Goal: Information Seeking & Learning: Learn about a topic

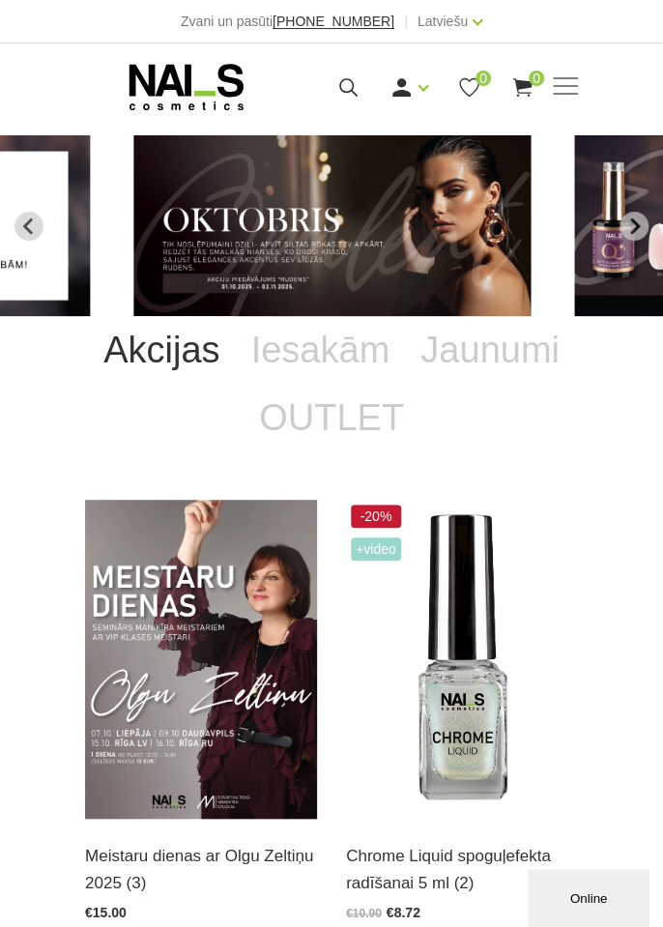
click at [562, 85] on span at bounding box center [565, 86] width 25 height 2
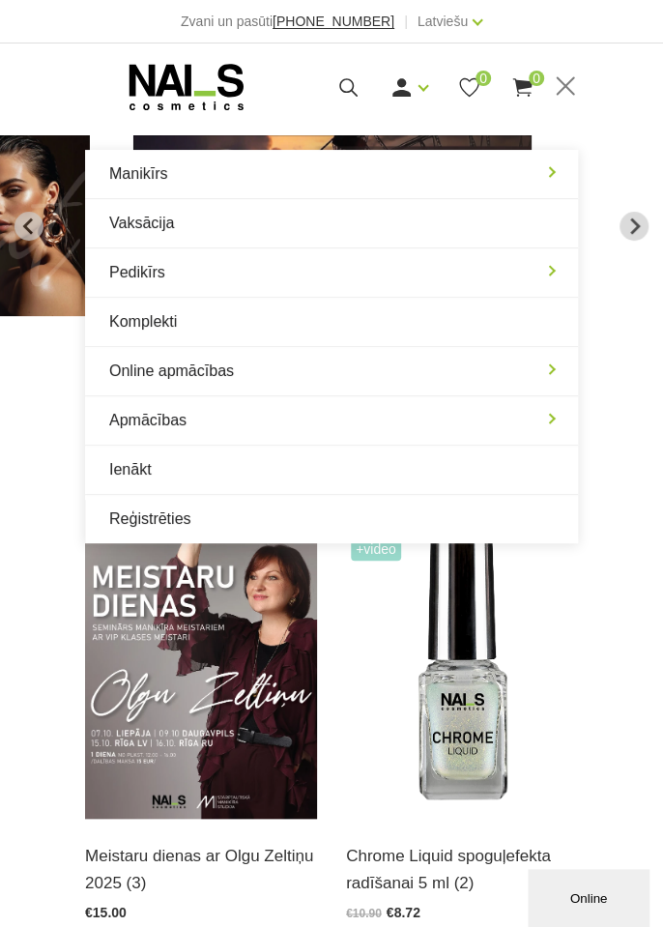
click at [149, 177] on link "Manikīrs" at bounding box center [331, 174] width 493 height 48
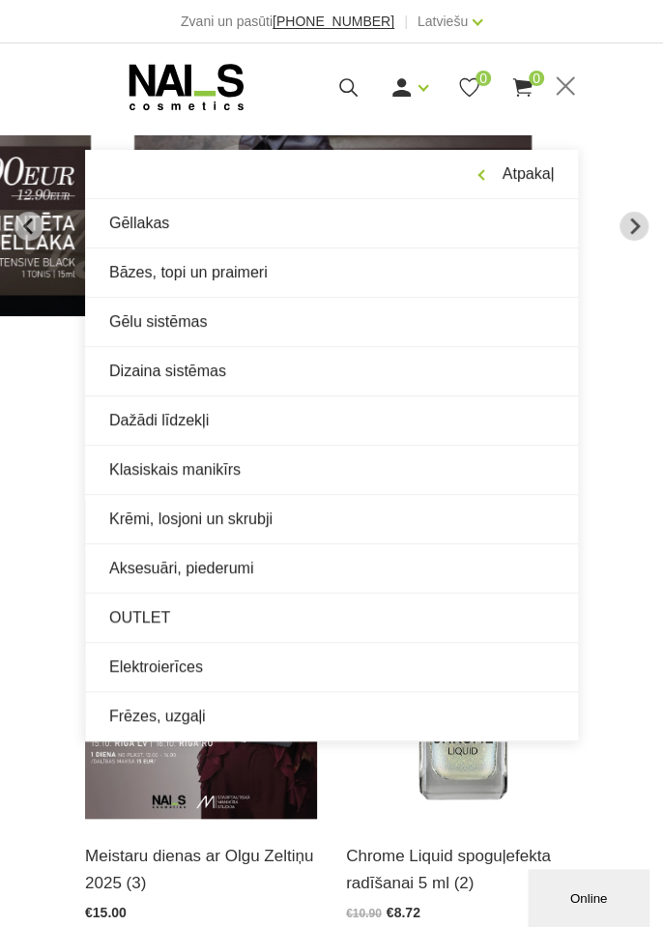
click at [221, 329] on link "Gēlu sistēmas" at bounding box center [331, 322] width 493 height 48
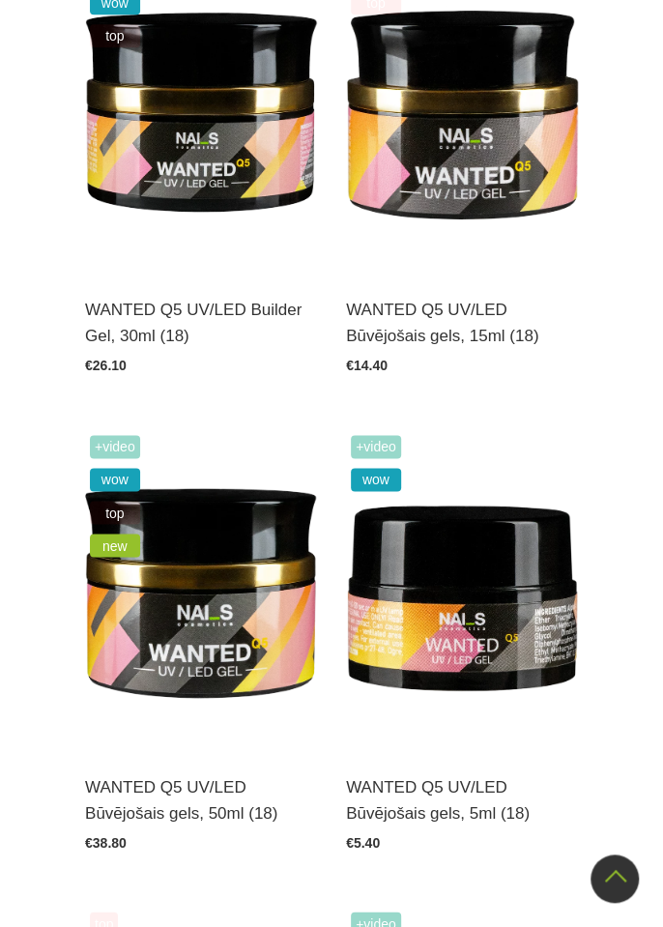
scroll to position [639, 0]
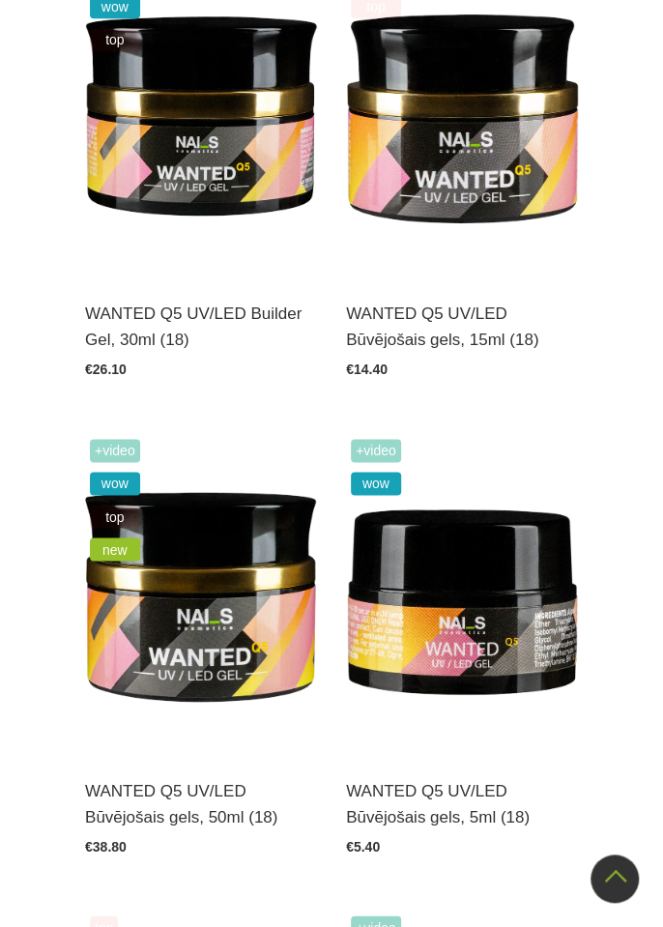
click at [170, 188] on img at bounding box center [201, 116] width 232 height 319
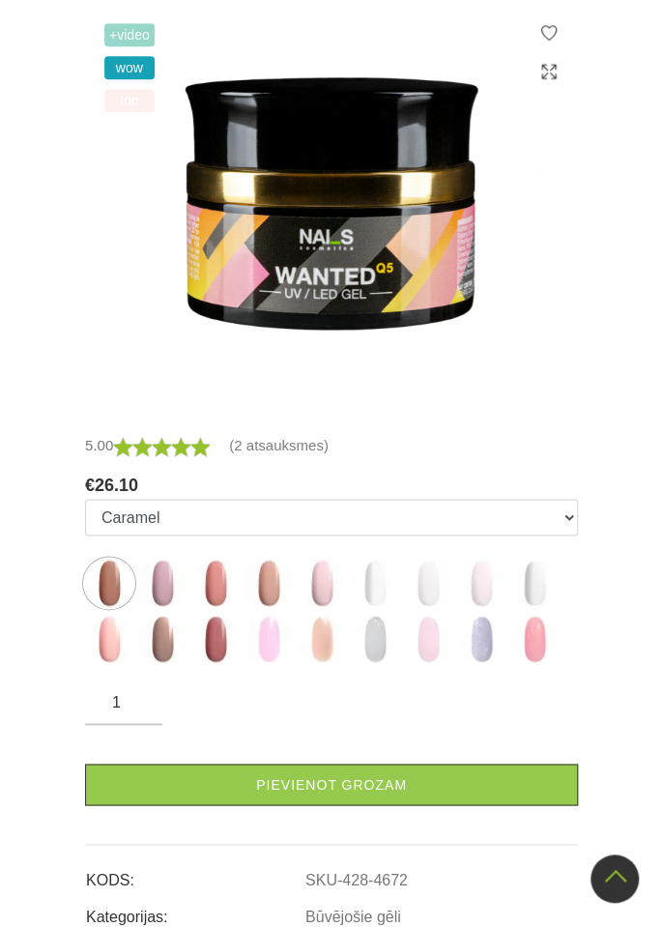
scroll to position [489, 0]
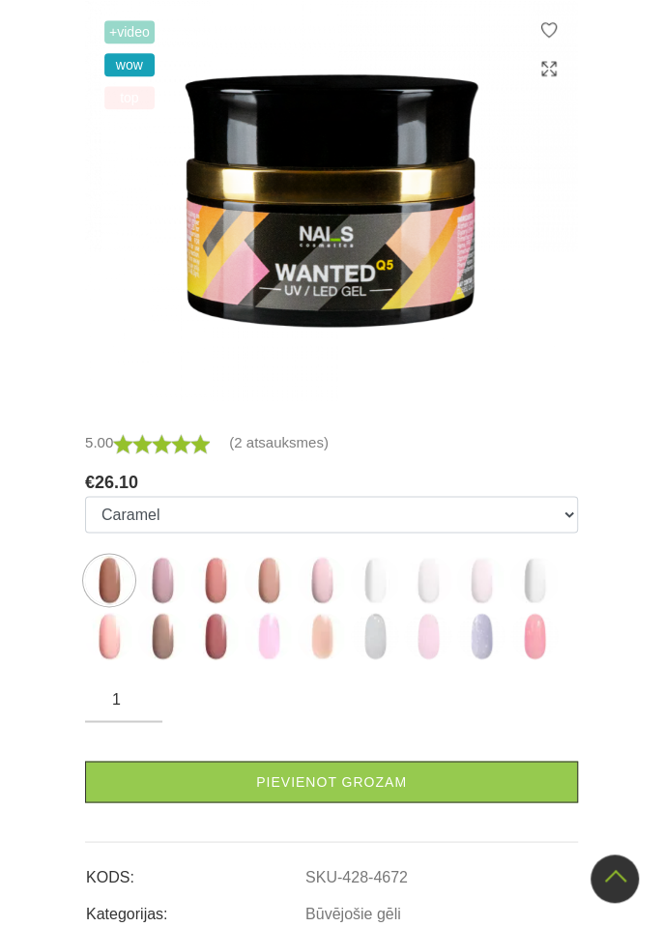
click at [442, 574] on img at bounding box center [428, 580] width 48 height 48
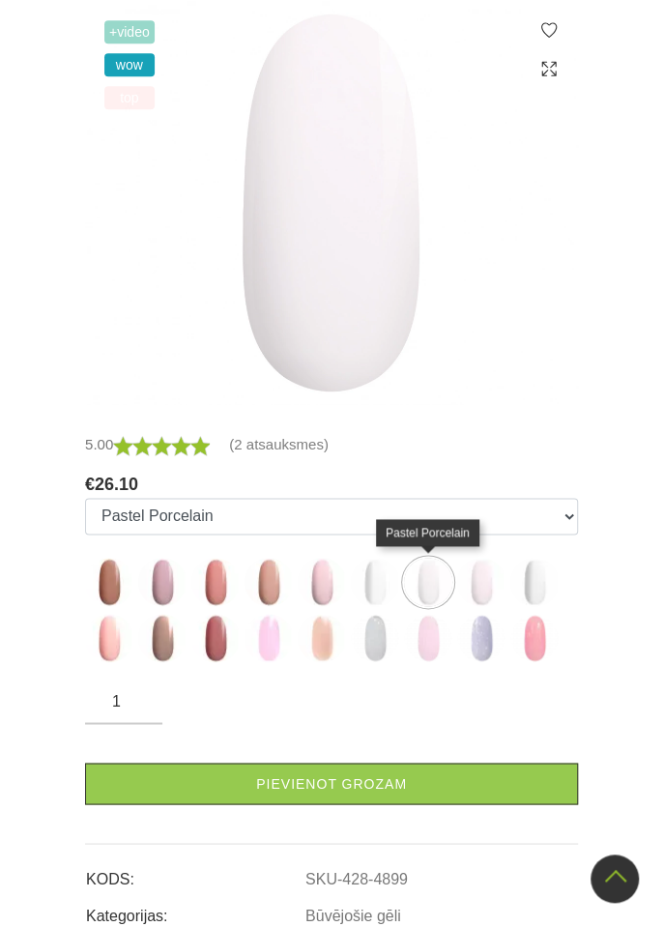
click at [377, 588] on img at bounding box center [375, 582] width 48 height 48
select select "4720"
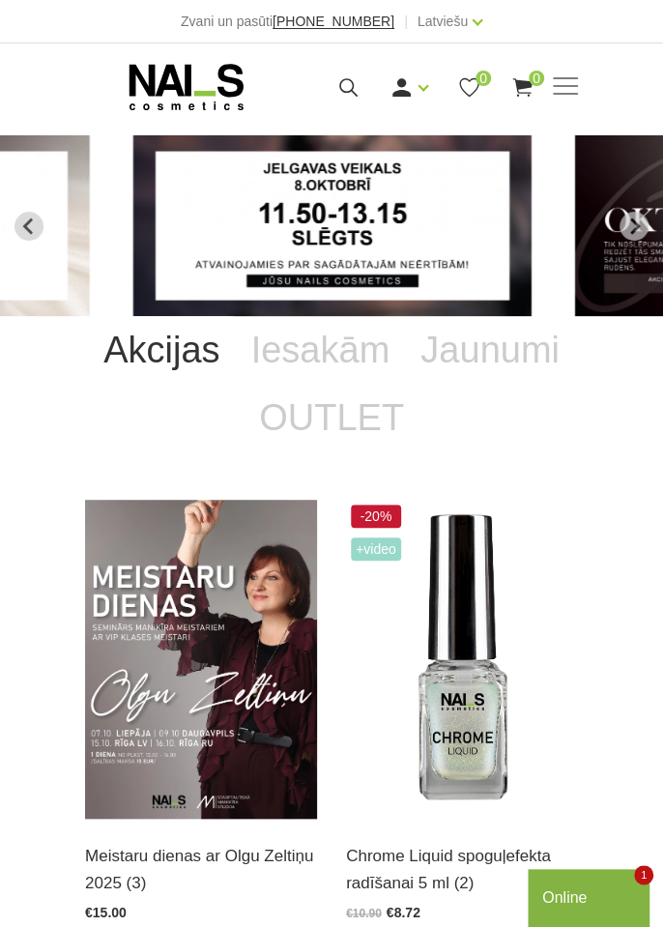
click at [562, 85] on span at bounding box center [565, 86] width 25 height 2
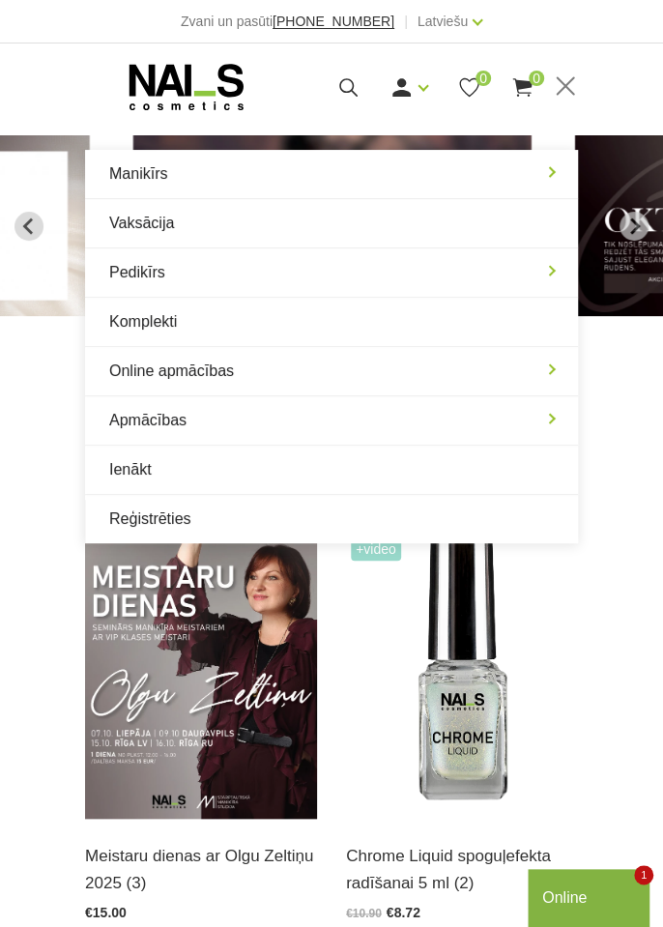
click at [550, 171] on link "Manikīrs" at bounding box center [331, 174] width 493 height 48
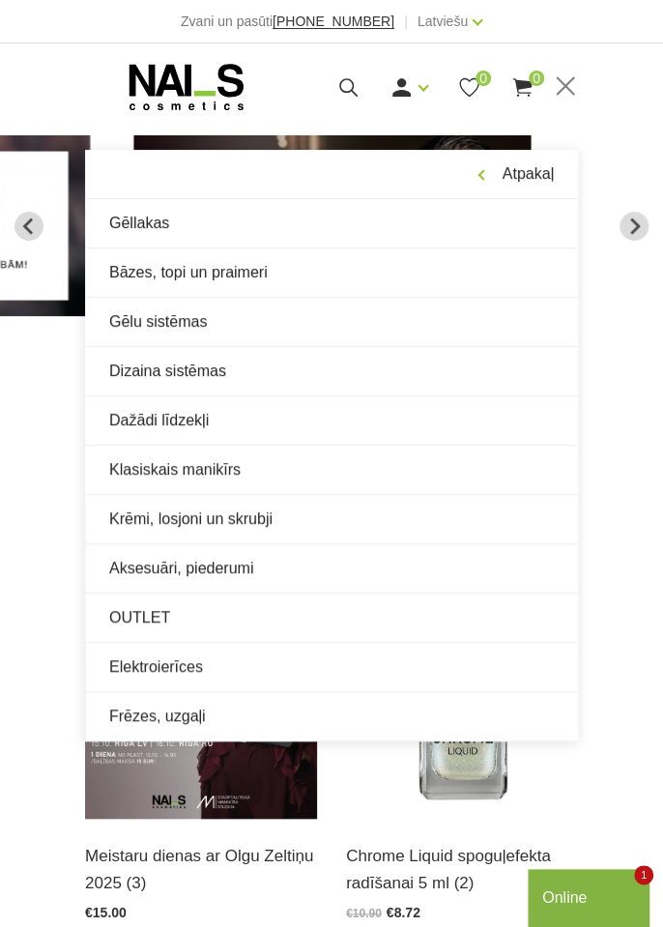
click at [33, 226] on icon "Previous slide" at bounding box center [28, 226] width 17 height 17
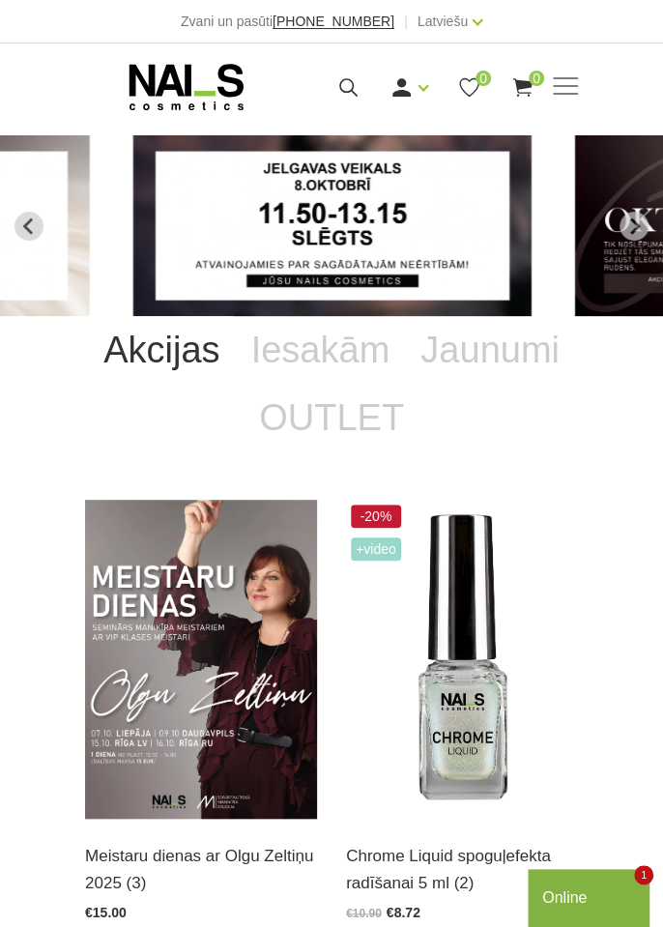
click at [558, 87] on span at bounding box center [565, 86] width 25 height 2
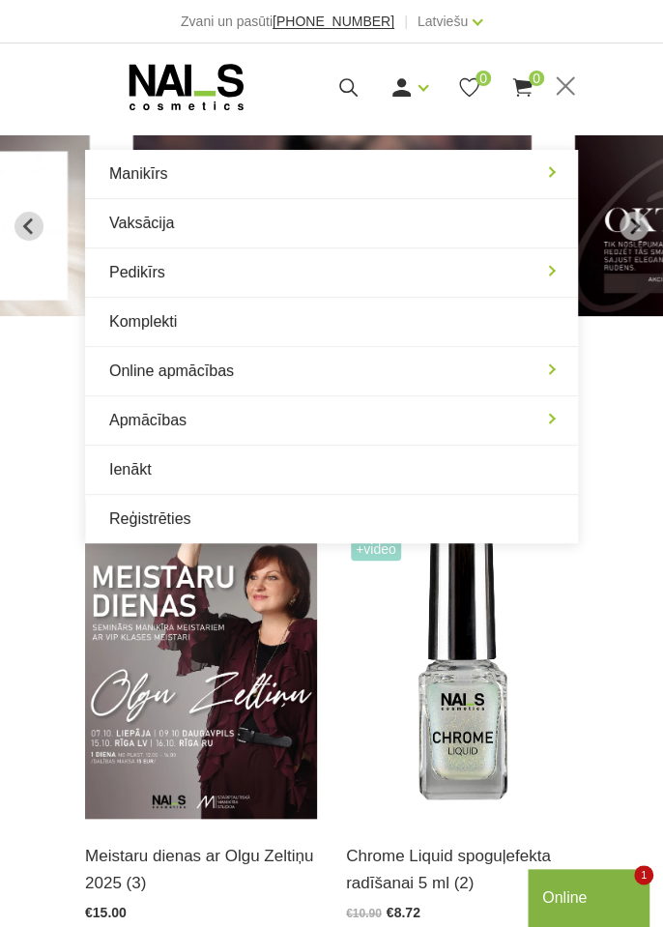
click at [543, 415] on link "Apmācības" at bounding box center [331, 420] width 493 height 48
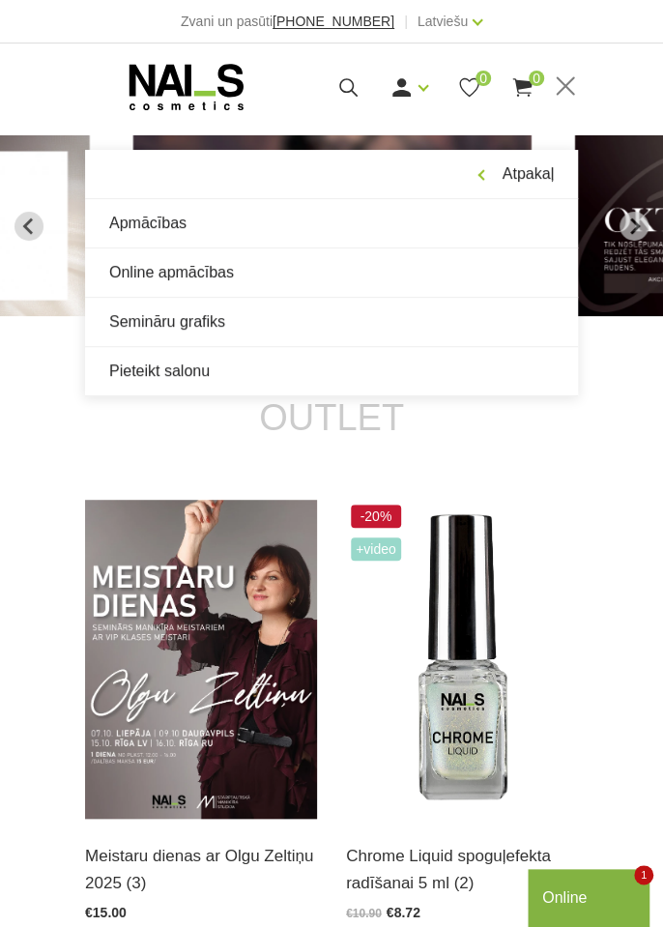
click at [238, 268] on link "Online apmācības" at bounding box center [331, 273] width 493 height 48
